Goal: Transaction & Acquisition: Purchase product/service

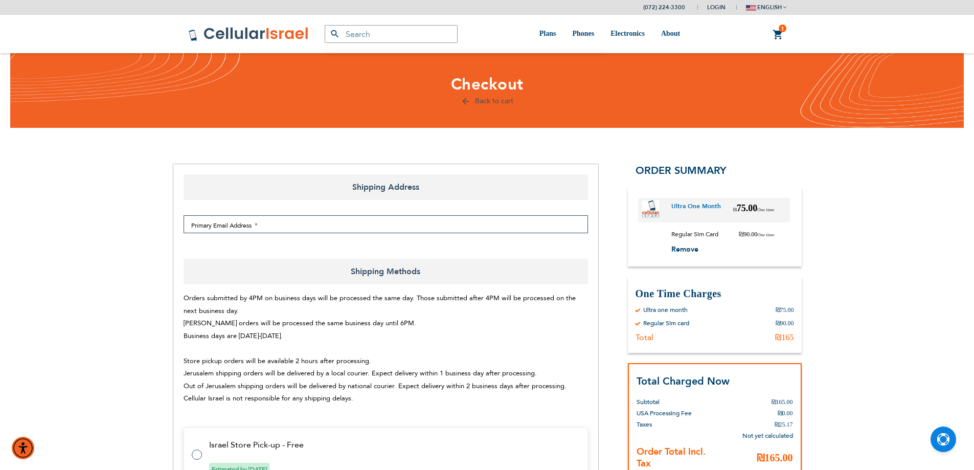
select select "IL"
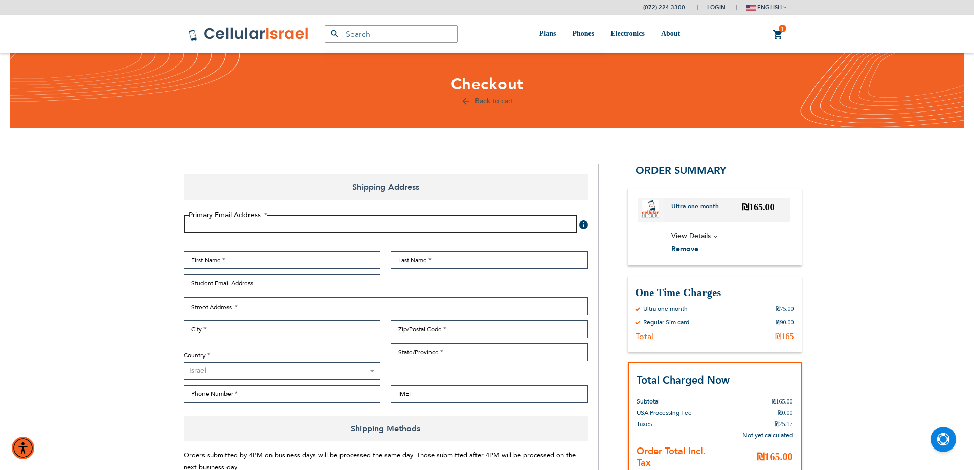
click at [269, 223] on input "Email Address" at bounding box center [380, 224] width 393 height 18
type input "[EMAIL_ADDRESS][DOMAIN_NAME]"
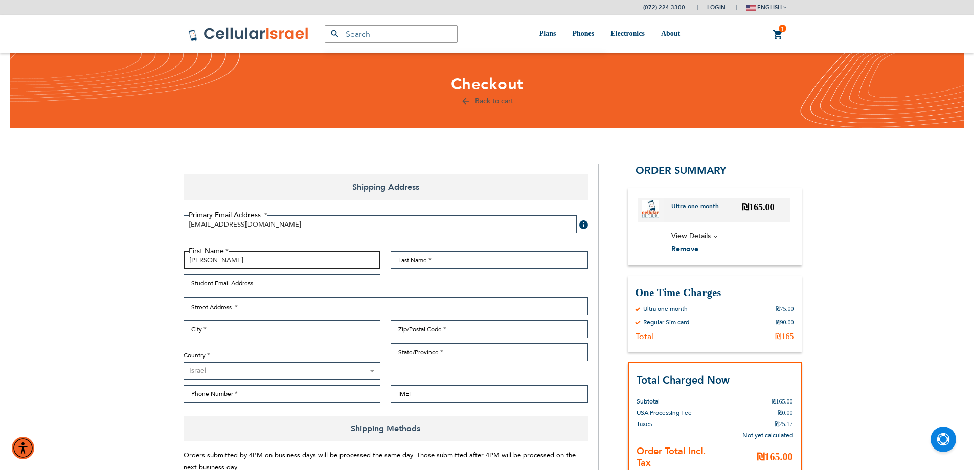
type input "[PERSON_NAME]"
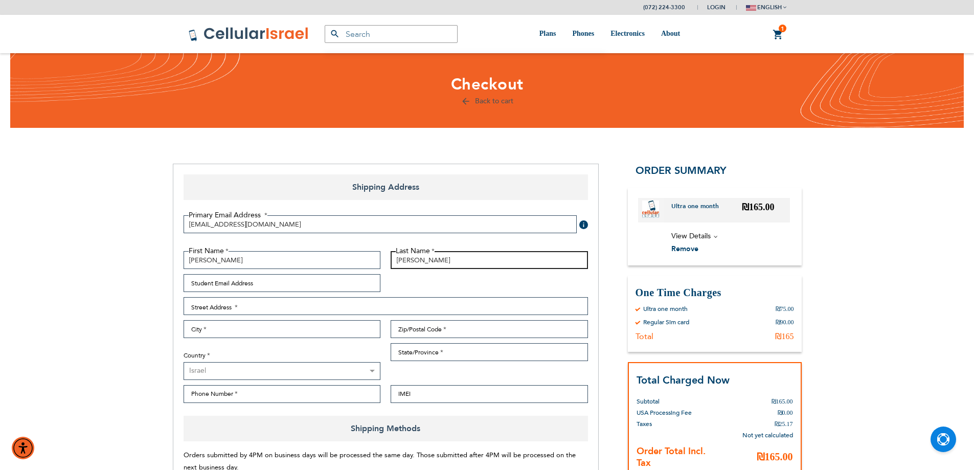
type input "[PERSON_NAME]"
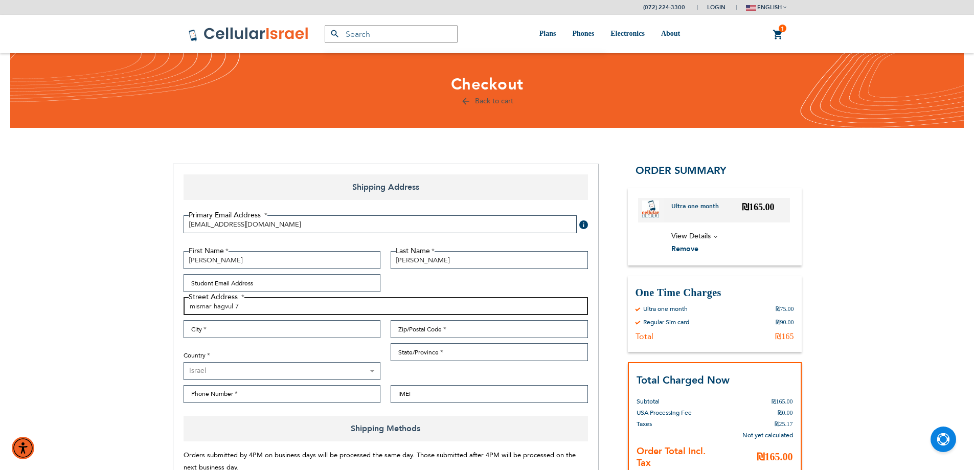
type input "mismar hagvul 7"
type input "[GEOGRAPHIC_DATA]"
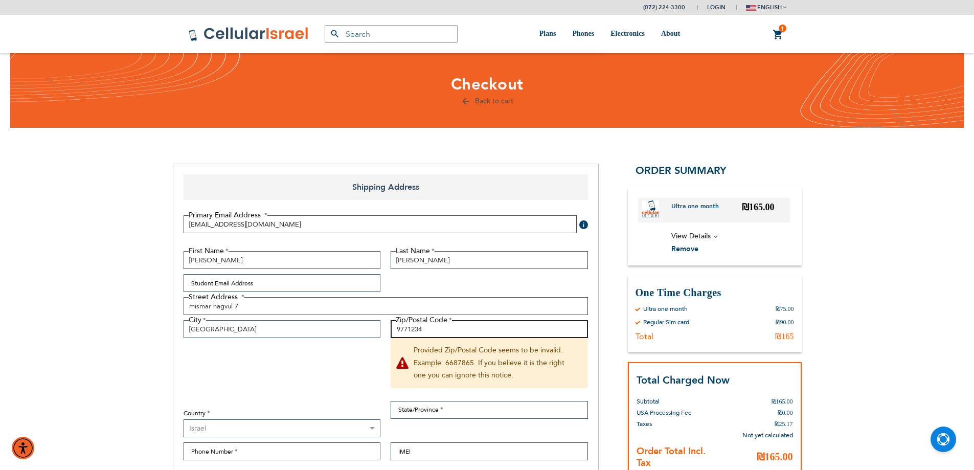
type input "9771234"
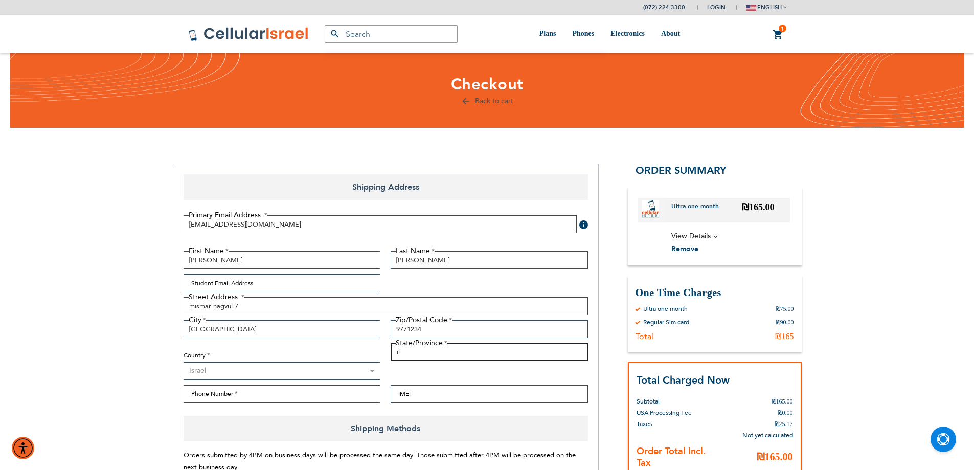
type input "il"
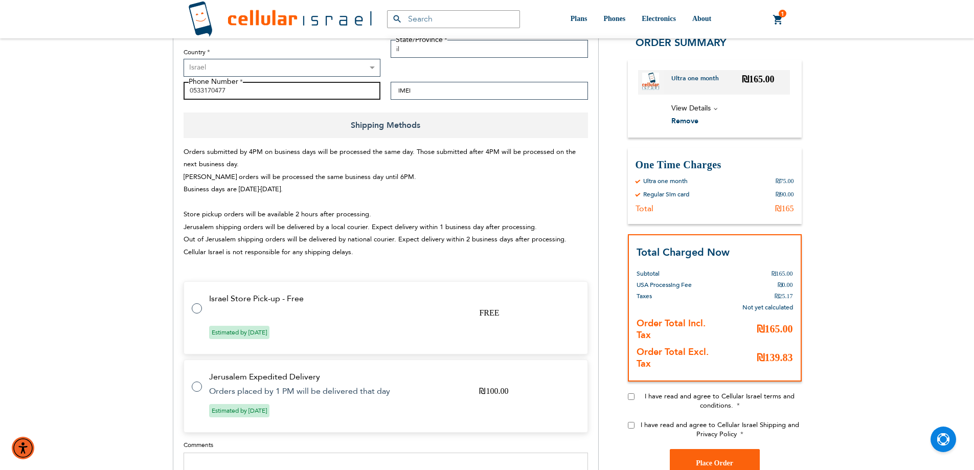
scroll to position [205, 0]
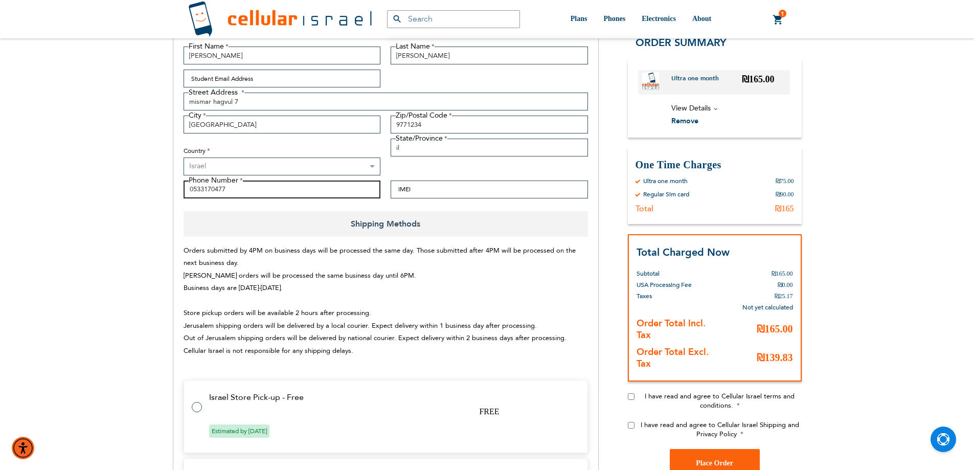
type input "0533170477"
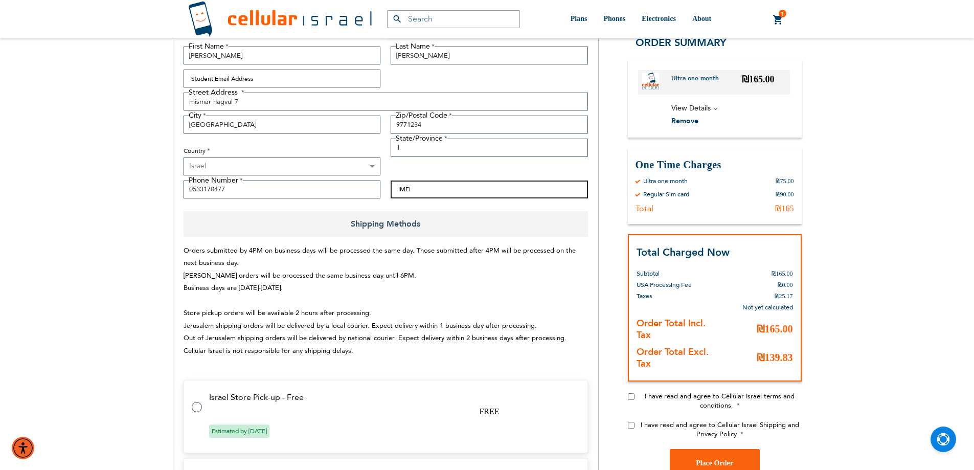
click at [426, 192] on input "IMEI" at bounding box center [489, 190] width 197 height 18
paste input "015455003599320"
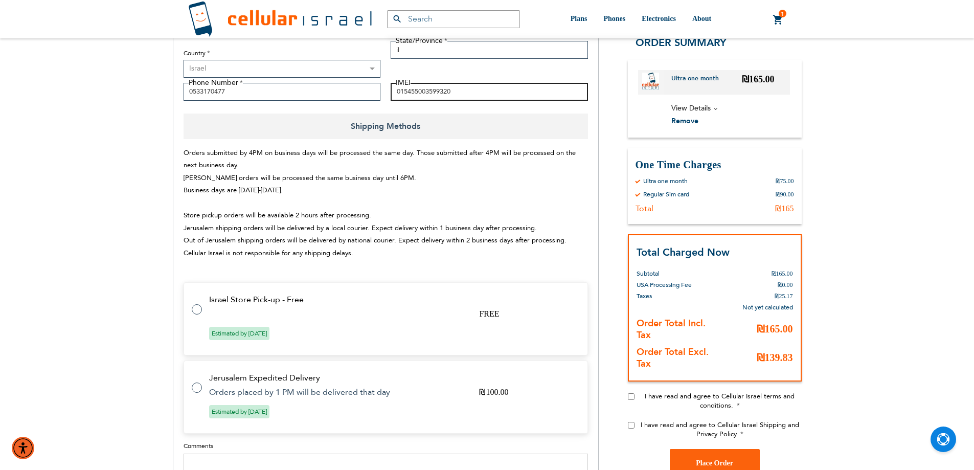
scroll to position [307, 0]
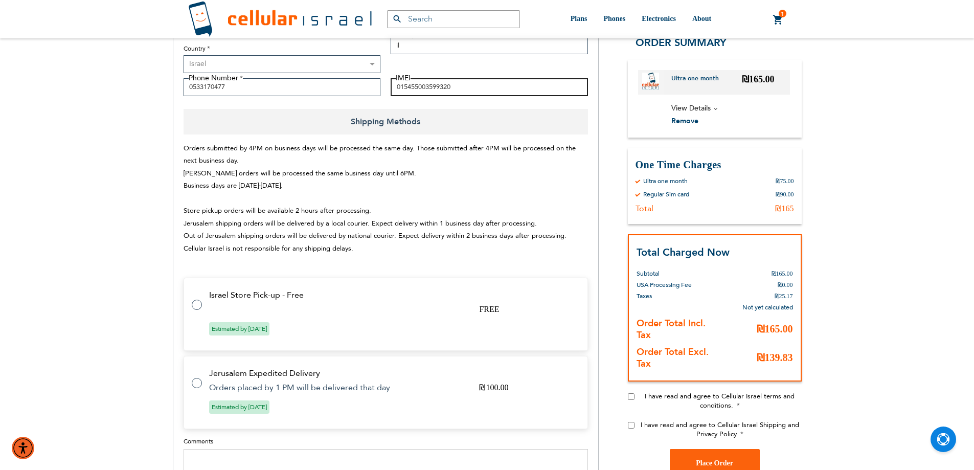
type input "015455003599320"
click at [192, 299] on label at bounding box center [202, 299] width 20 height 0
radio input "true"
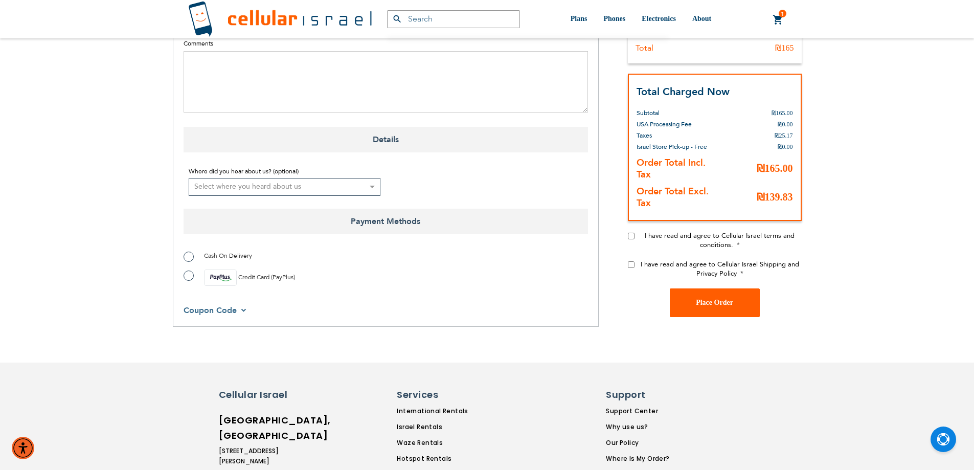
scroll to position [716, 0]
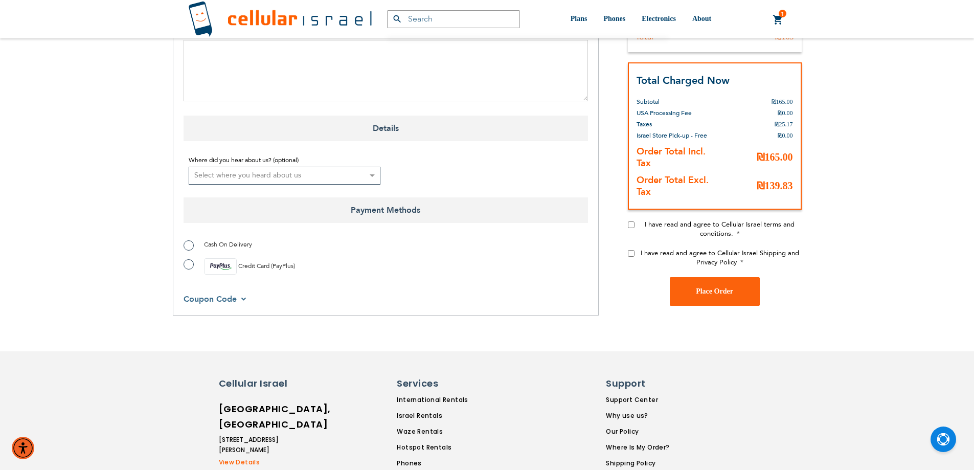
click at [628, 227] on input "I have read and agree to Cellular Israel terms and conditions." at bounding box center [631, 224] width 7 height 7
checkbox input "true"
click at [631, 255] on input "I have read and agree to Cellular Israel Shipping and Privacy Policy" at bounding box center [631, 253] width 7 height 7
checkbox input "true"
click at [188, 265] on label "Credit Card (PayPlus)" at bounding box center [239, 266] width 111 height 16
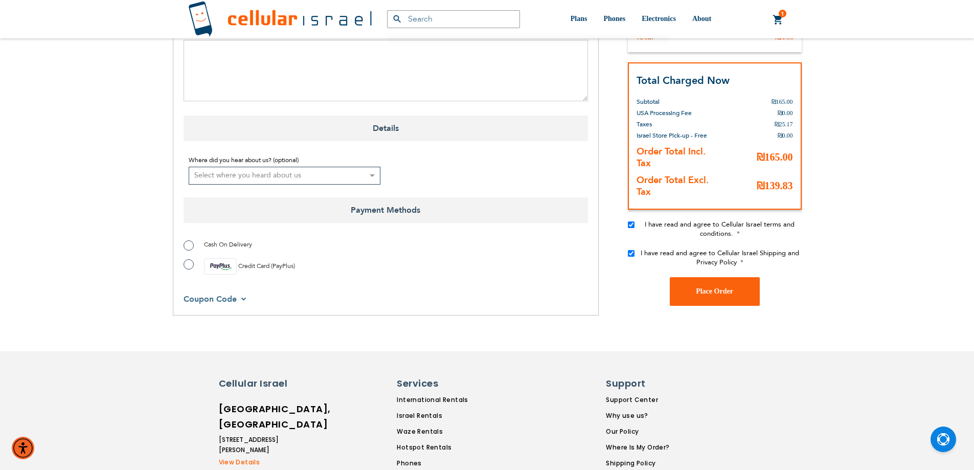
radio input "true"
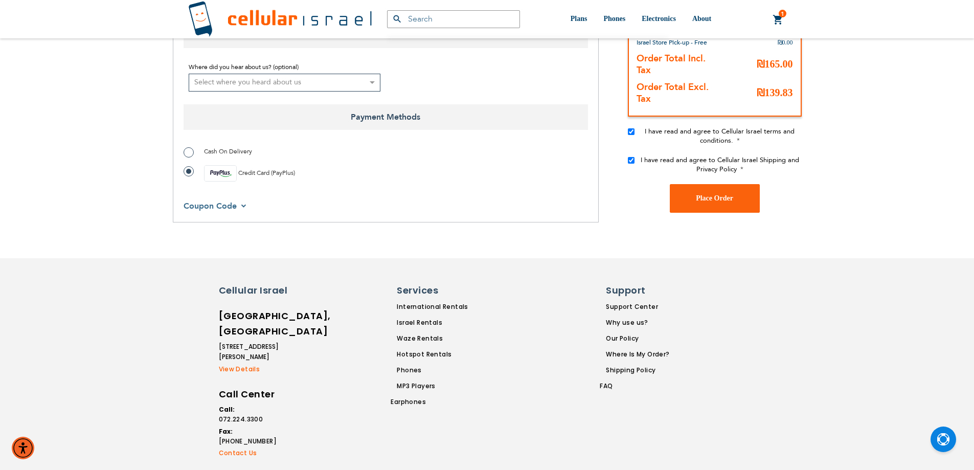
scroll to position [810, 0]
click at [698, 200] on span "Place Order" at bounding box center [714, 197] width 37 height 8
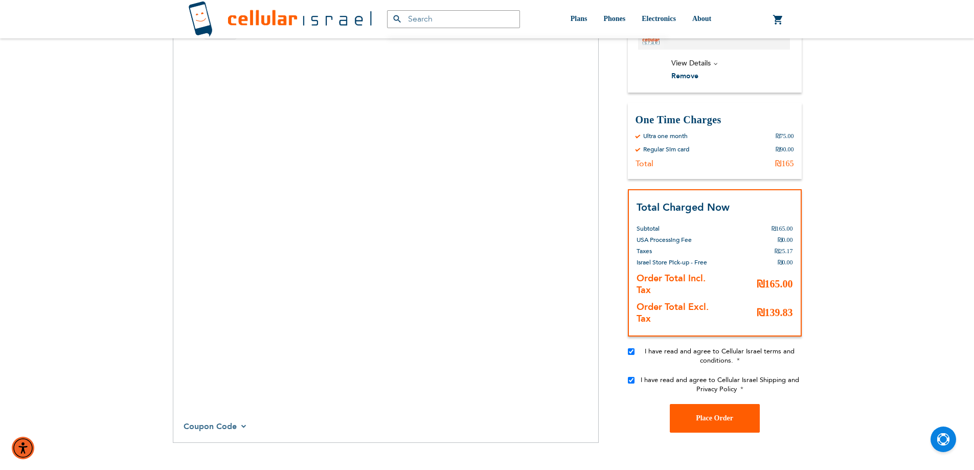
scroll to position [963, 0]
